Goal: Check status: Check status

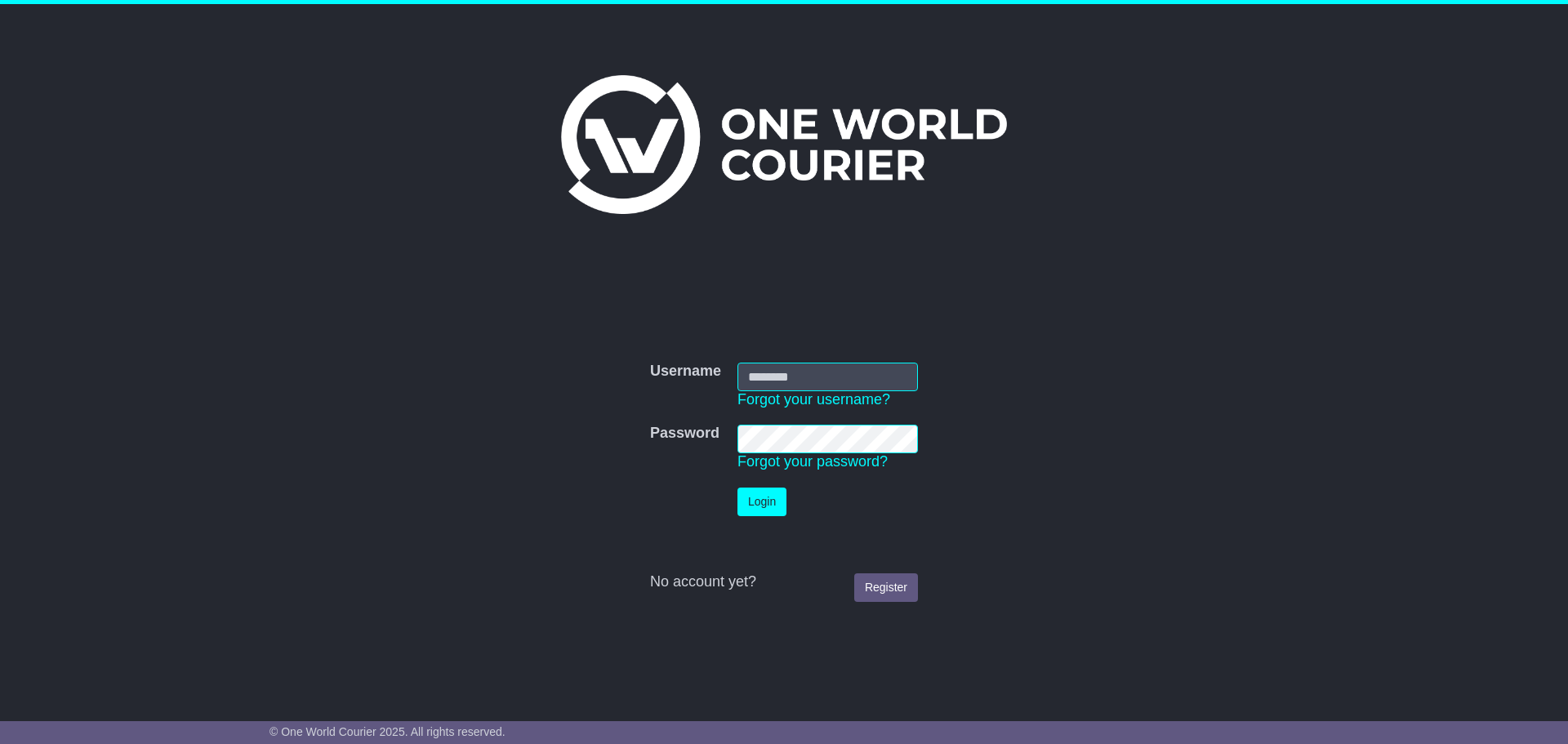
type input "**********"
click at [765, 496] on button "Login" at bounding box center [761, 502] width 49 height 29
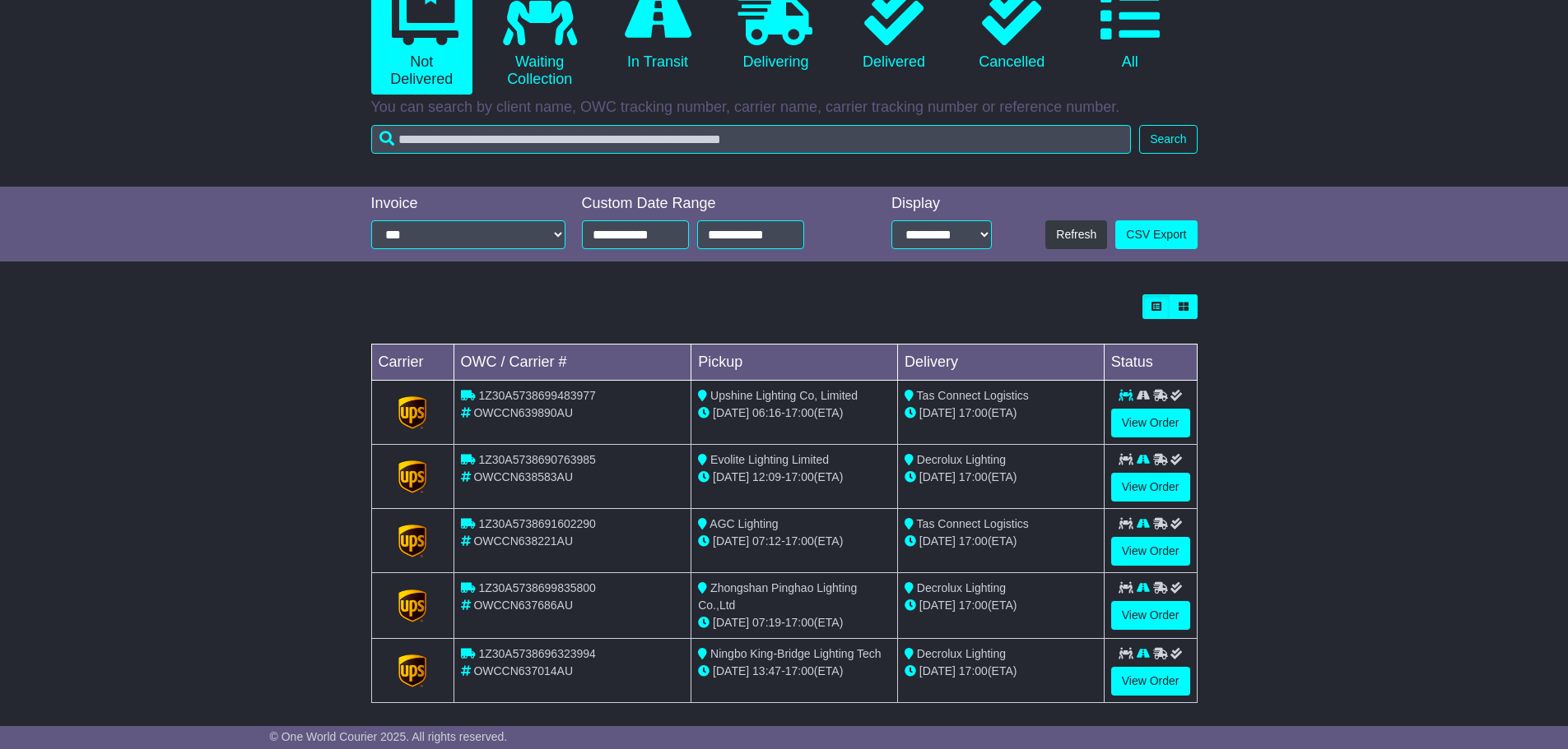
scroll to position [203, 0]
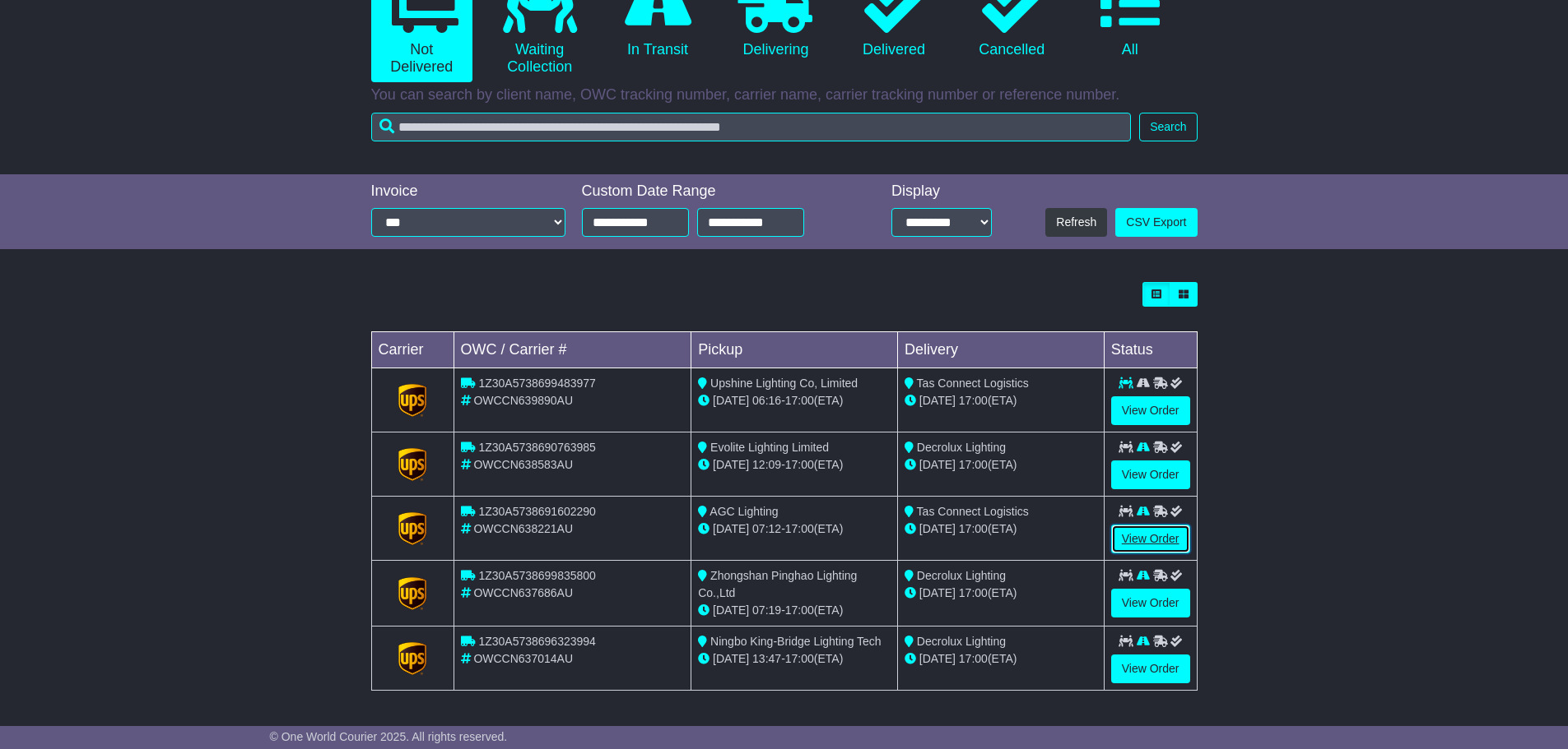
click at [1132, 538] on link "View Order" at bounding box center [1150, 539] width 79 height 29
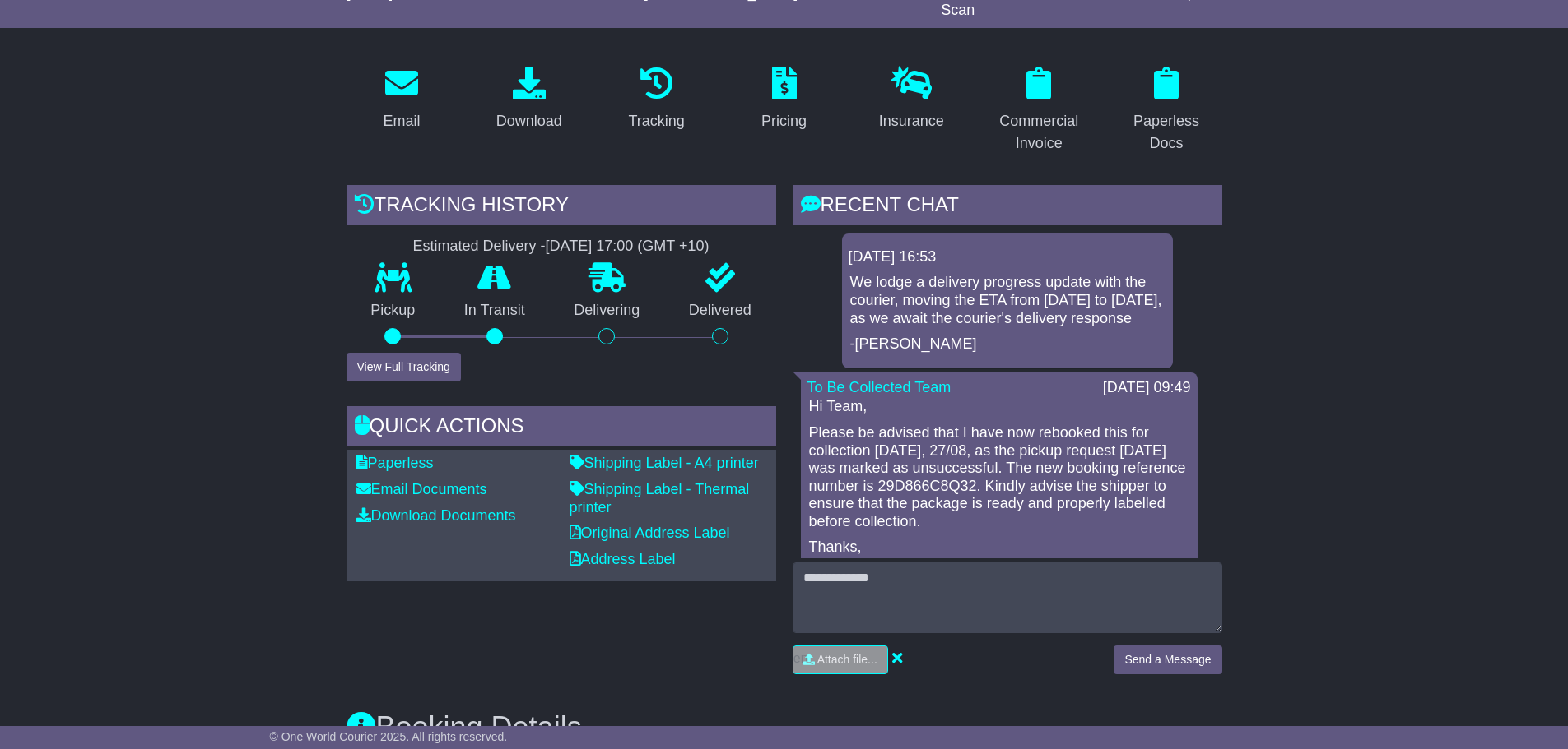
scroll to position [247, 0]
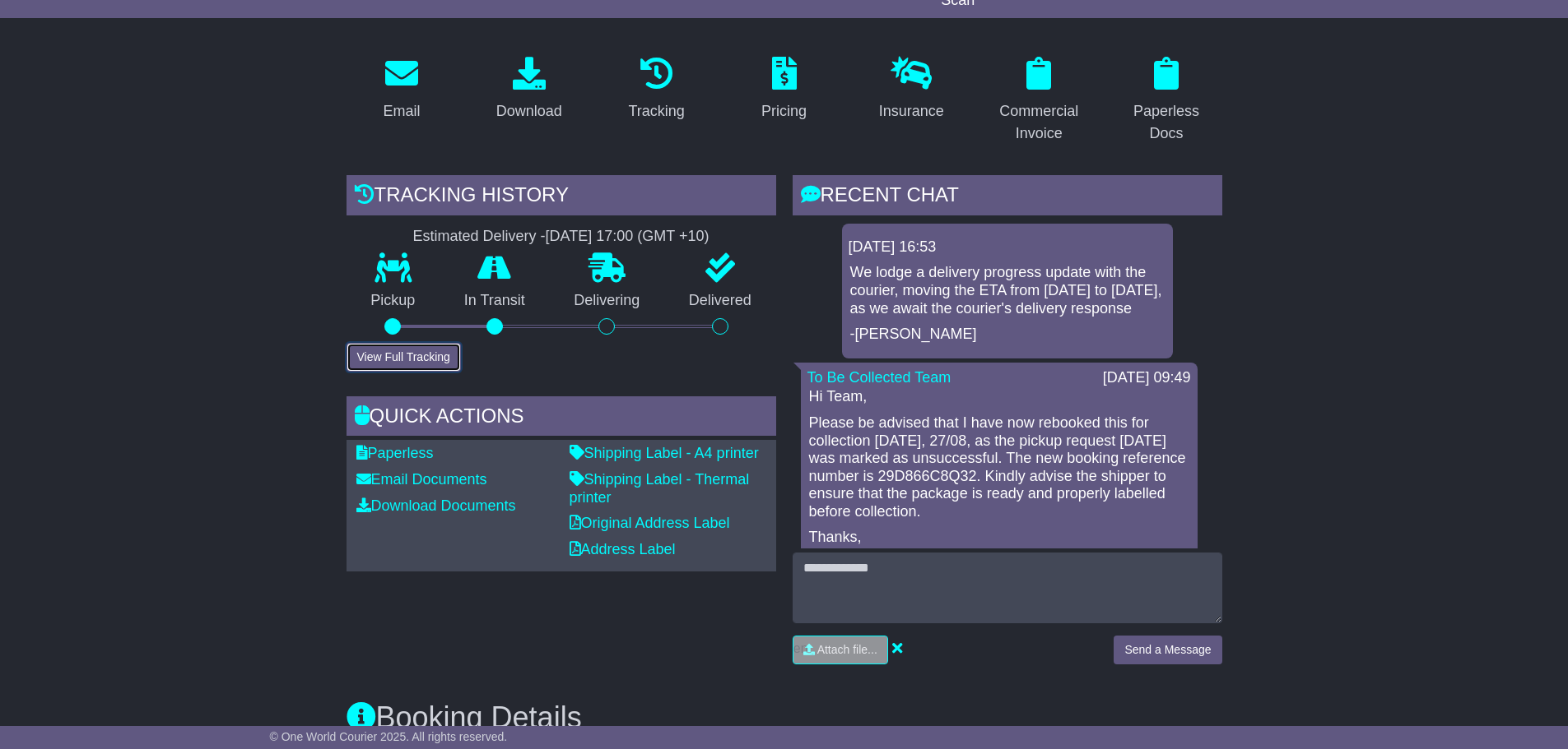
click at [400, 360] on button "View Full Tracking" at bounding box center [404, 357] width 114 height 29
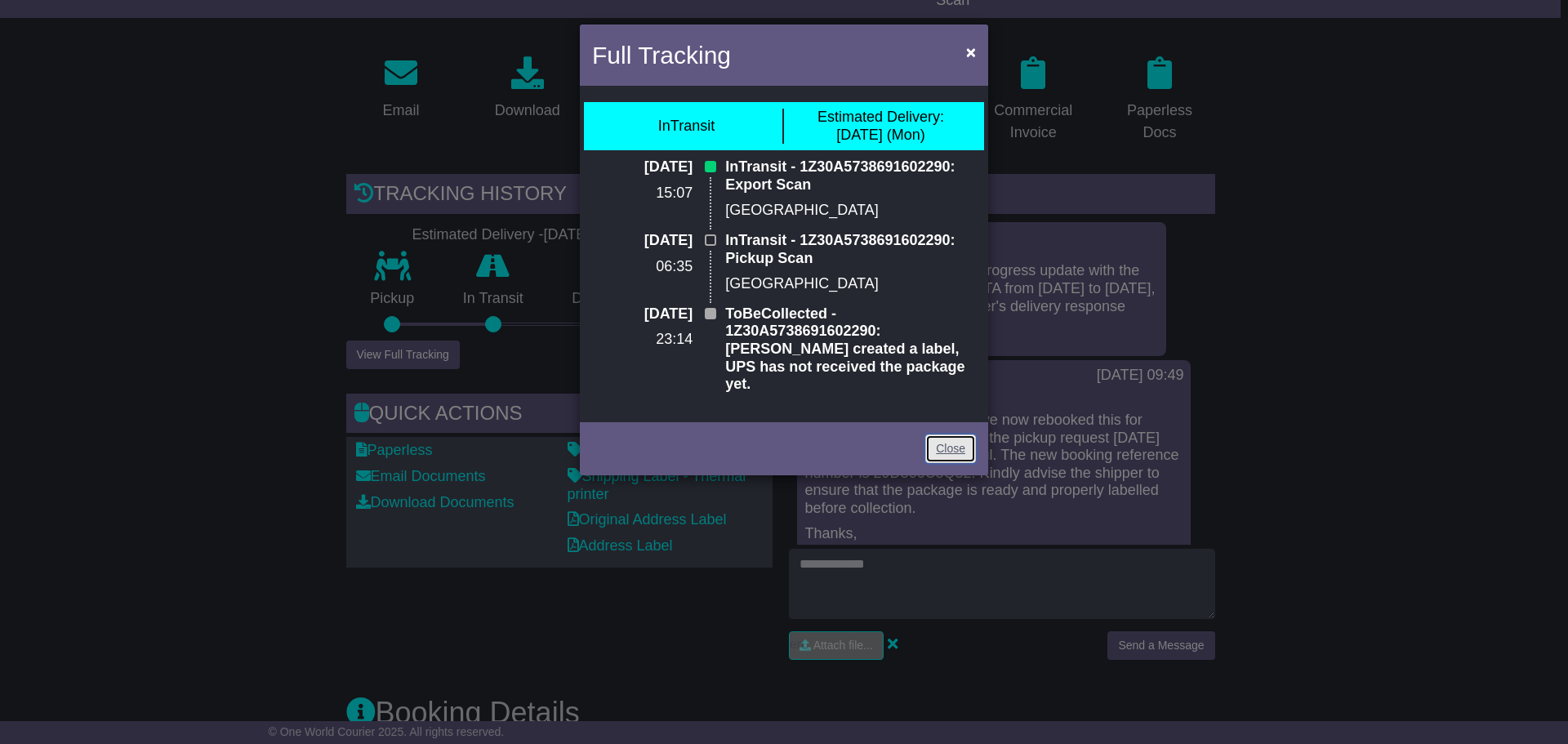
click at [955, 436] on link "Close" at bounding box center [950, 448] width 50 height 29
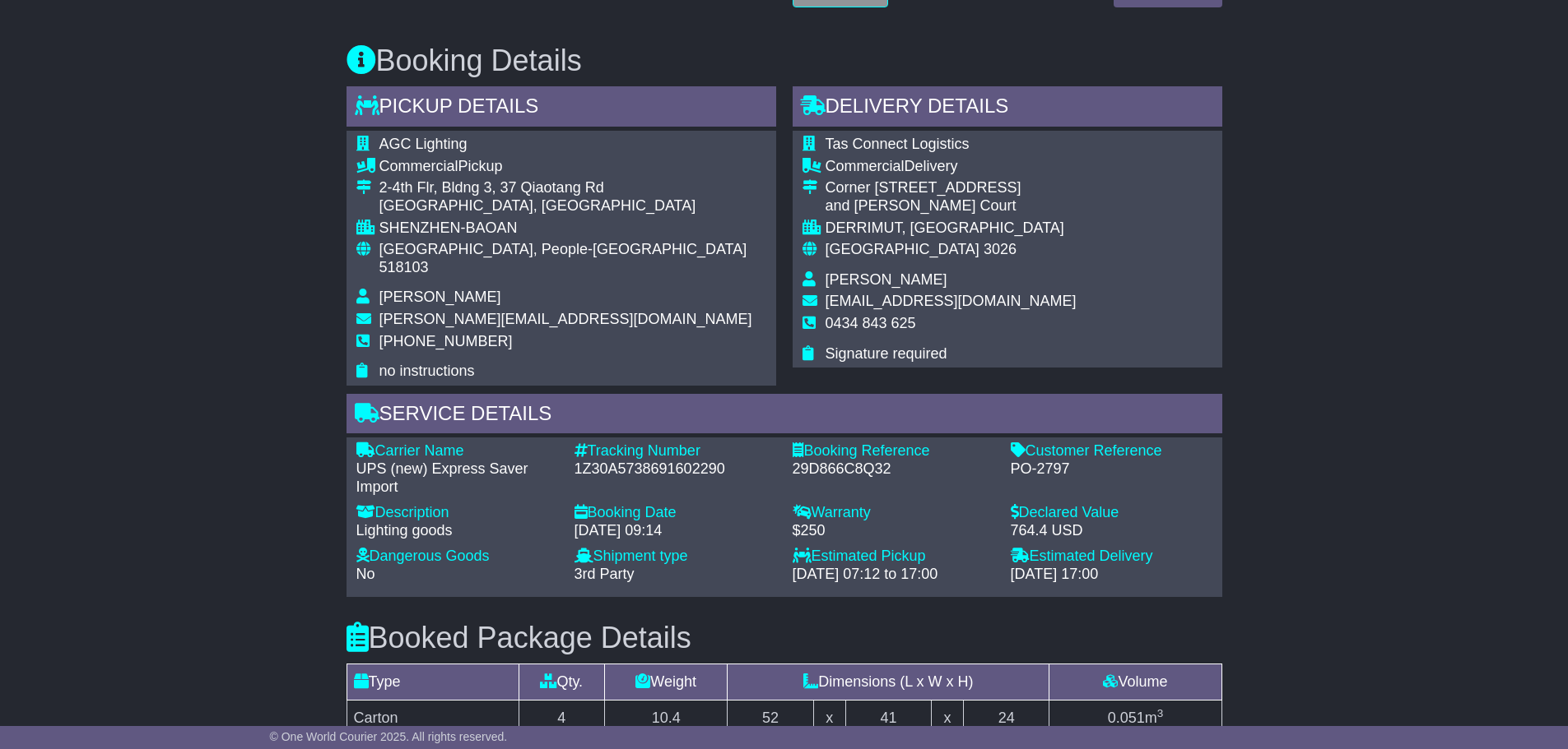
scroll to position [904, 0]
drag, startPoint x: 576, startPoint y: 448, endPoint x: 729, endPoint y: 453, distance: 153.1
click at [729, 460] on div "1Z30A5738691602290" at bounding box center [674, 468] width 201 height 18
copy div "1Z30A5738691602290"
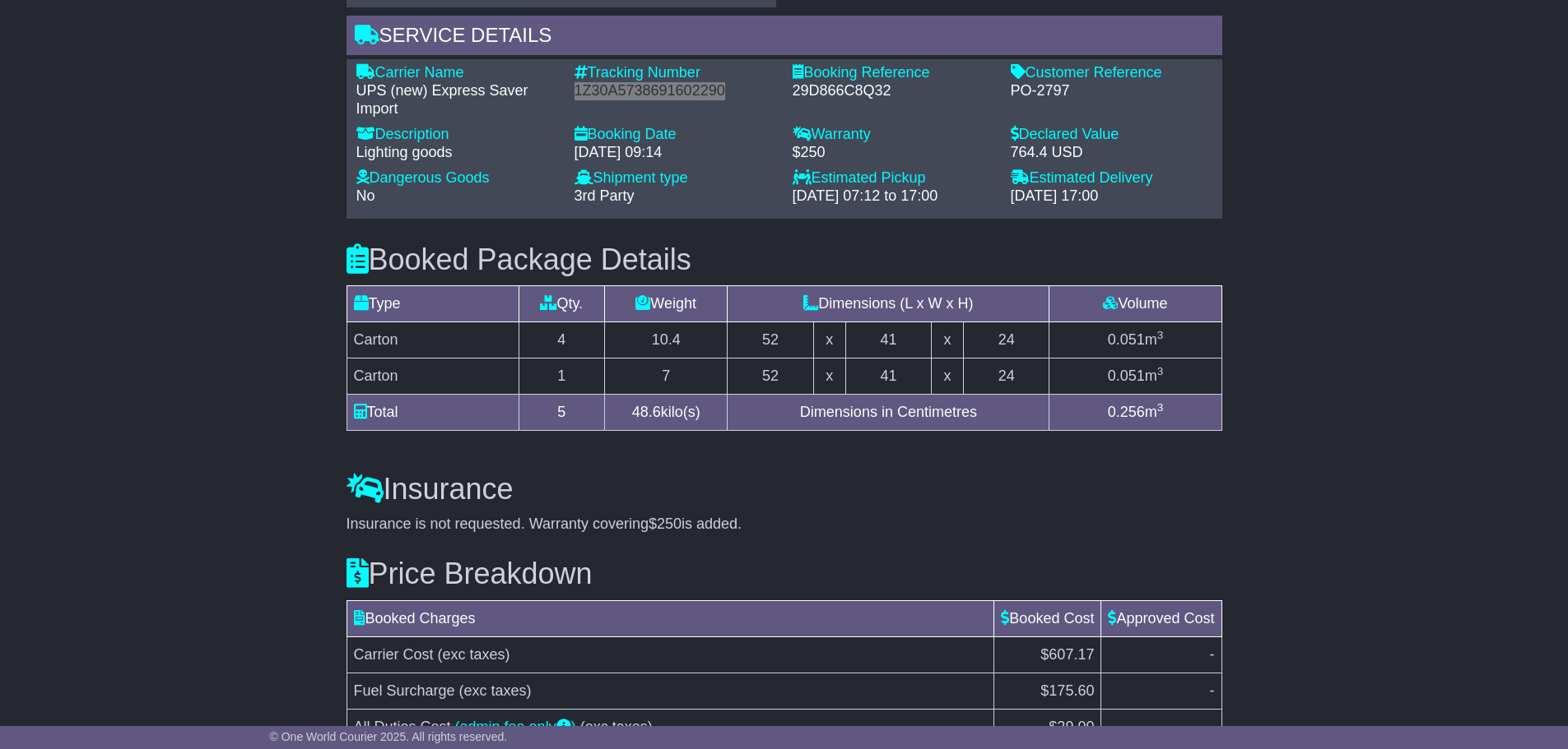
scroll to position [1053, 0]
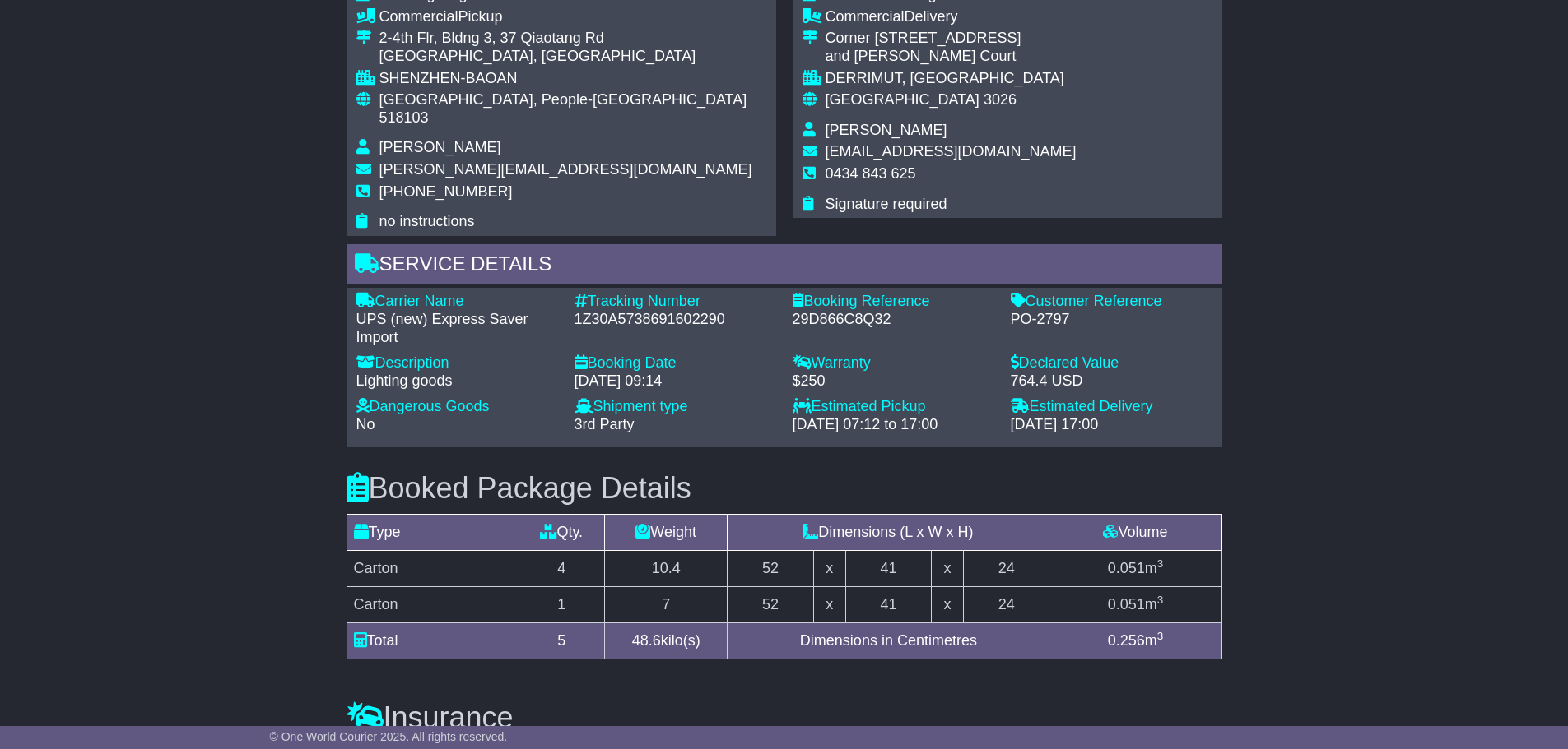
click at [282, 431] on div "Email Download Tracking Pricing Insurance" at bounding box center [784, 191] width 1568 height 1910
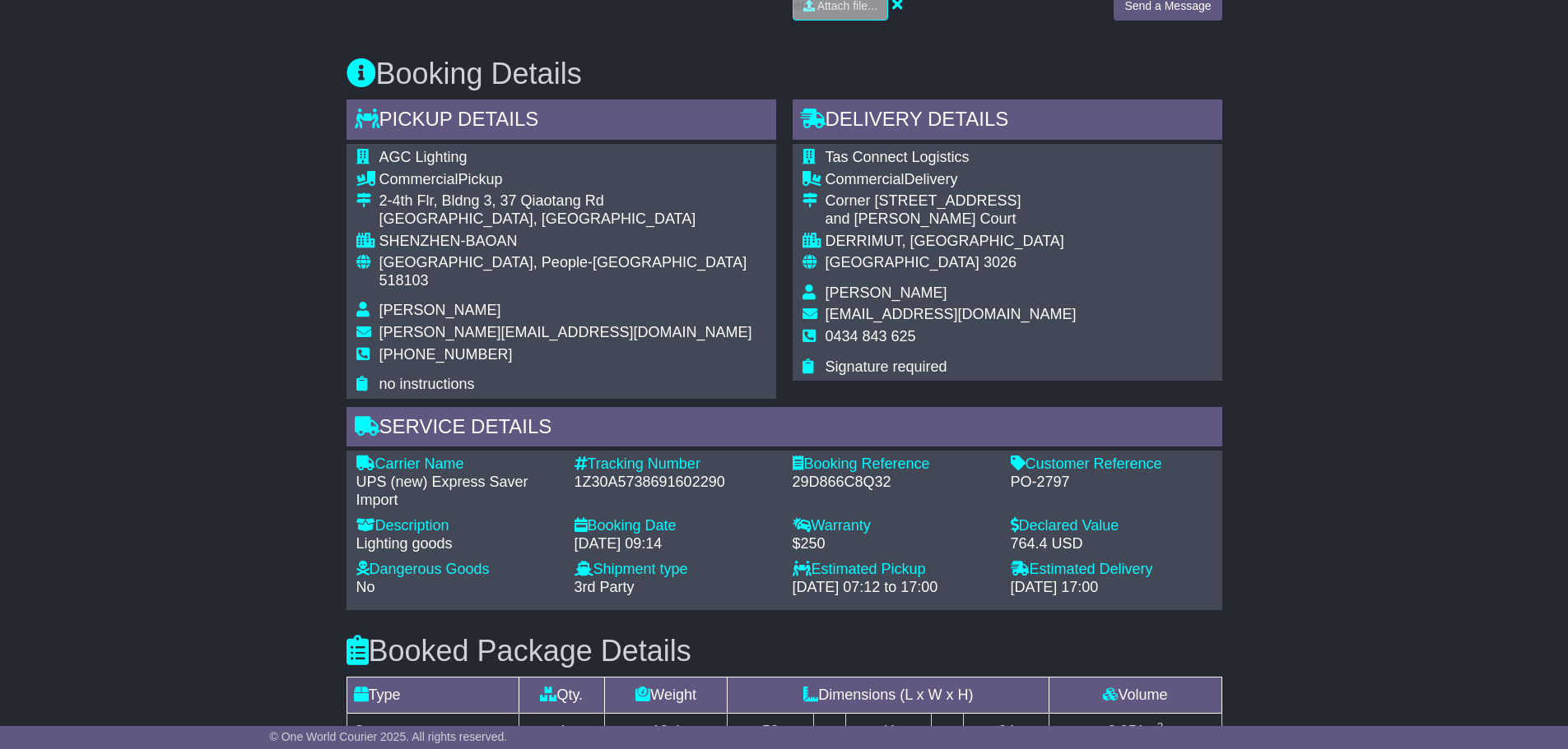
scroll to position [889, 0]
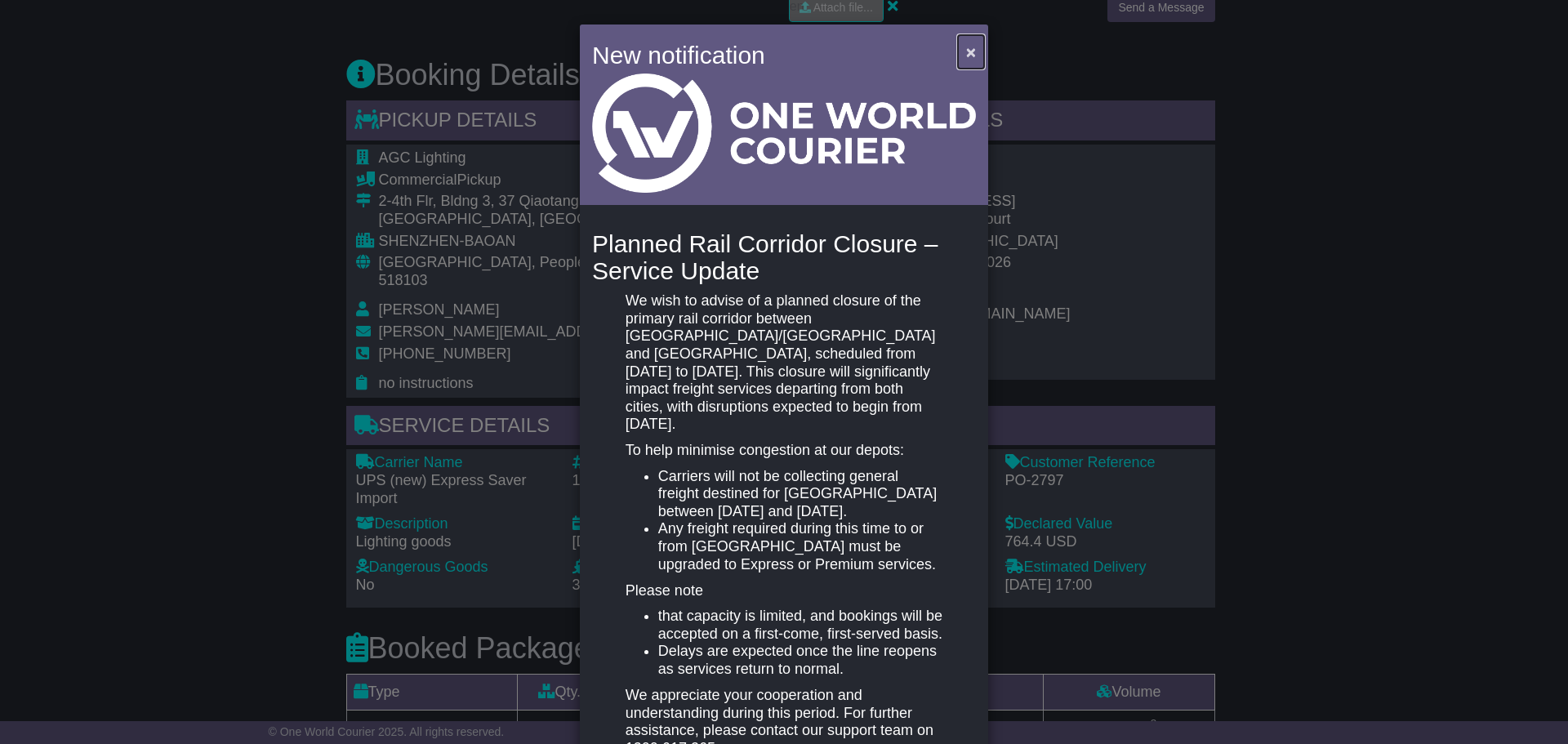
click at [975, 48] on button "×" at bounding box center [971, 52] width 26 height 33
click at [966, 48] on span "×" at bounding box center [970, 52] width 10 height 19
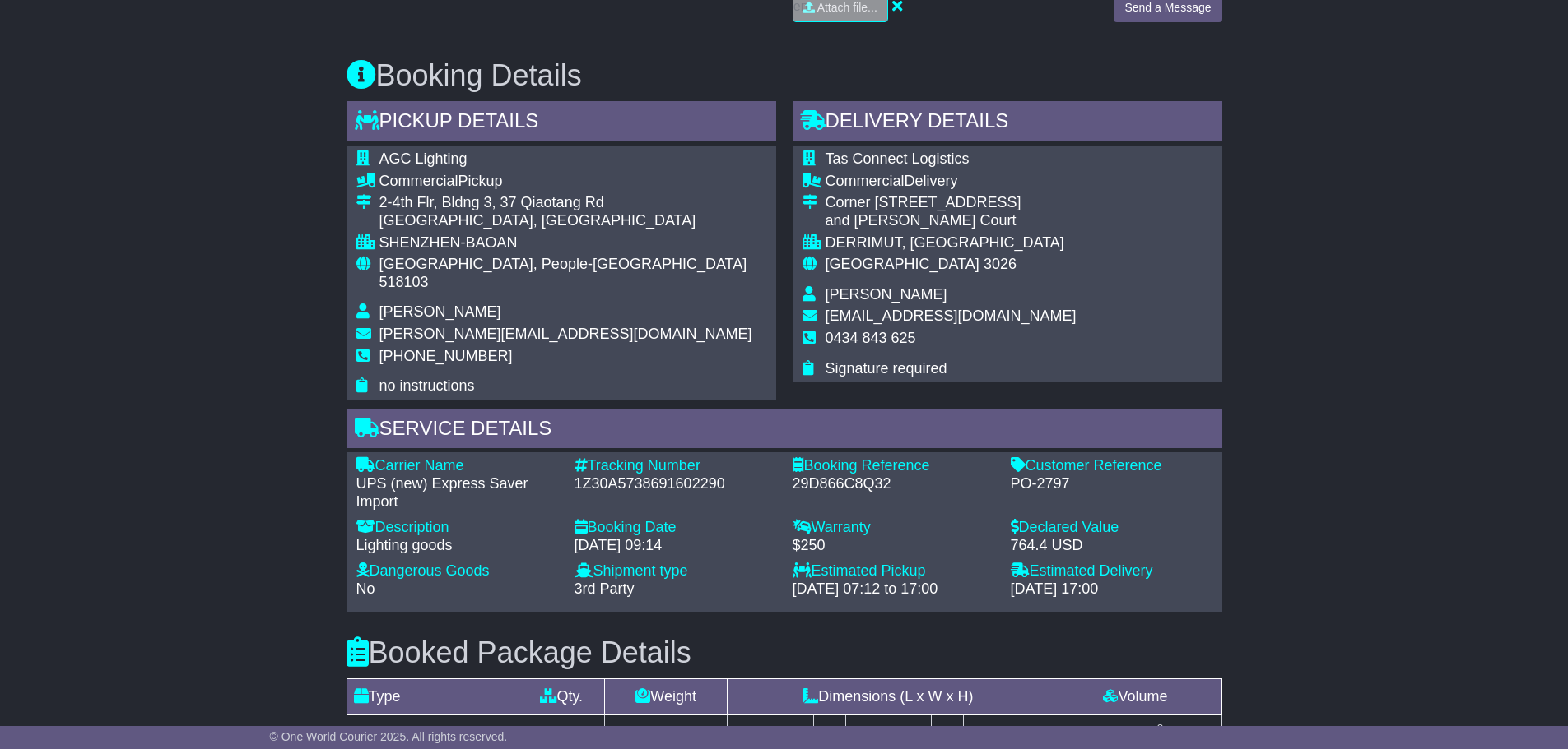
click at [241, 388] on div "Email Download Tracking Pricing Insurance" at bounding box center [784, 356] width 1568 height 1910
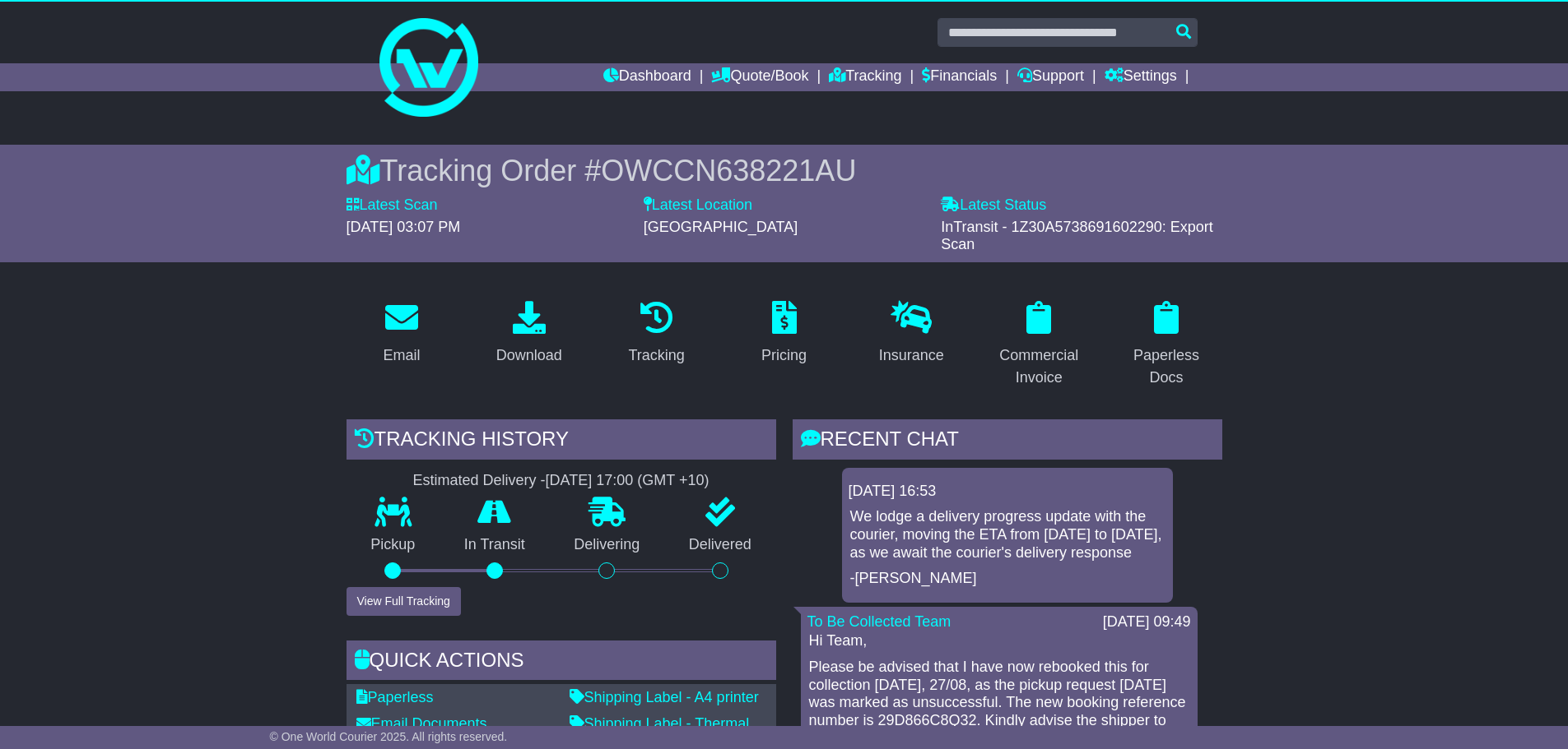
scroll to position [0, 0]
